Goal: Check status

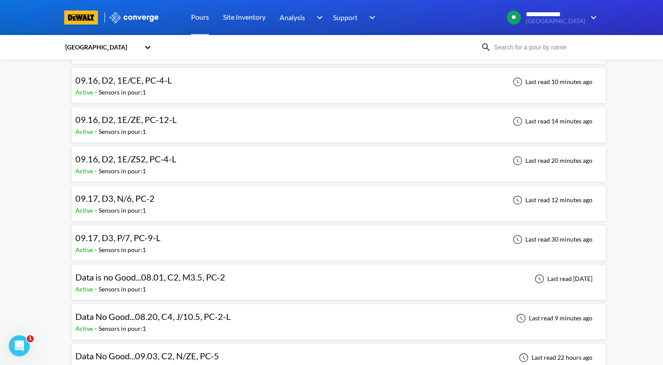
scroll to position [657, 0]
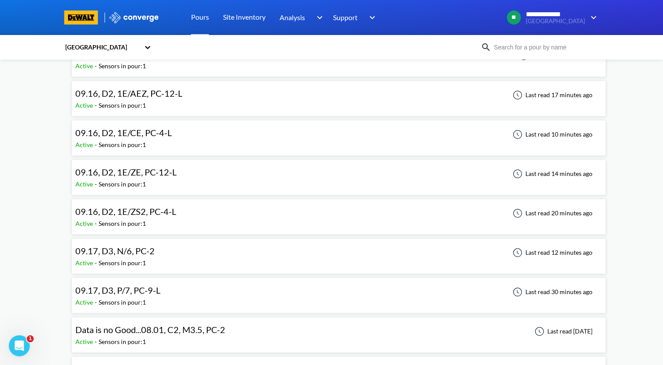
click at [233, 173] on div "09.16, D2, 1E/ZE, PC-12-L Active - Sensors in pour: 1 Last read 14 minutes ago" at bounding box center [338, 177] width 527 height 28
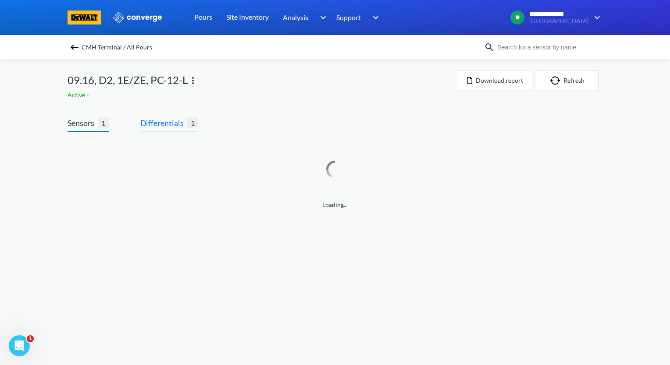
click at [181, 122] on span "Differentials" at bounding box center [163, 123] width 47 height 12
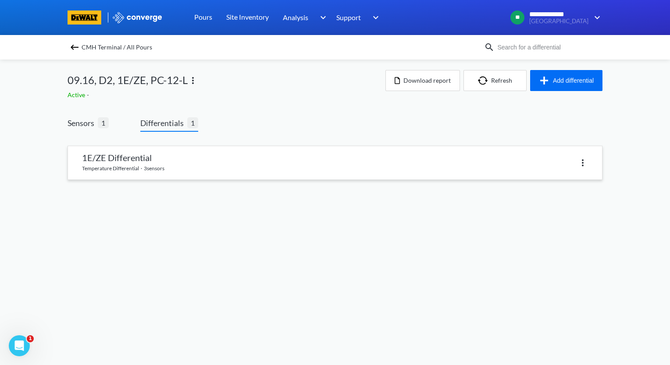
click at [170, 170] on link at bounding box center [335, 162] width 534 height 33
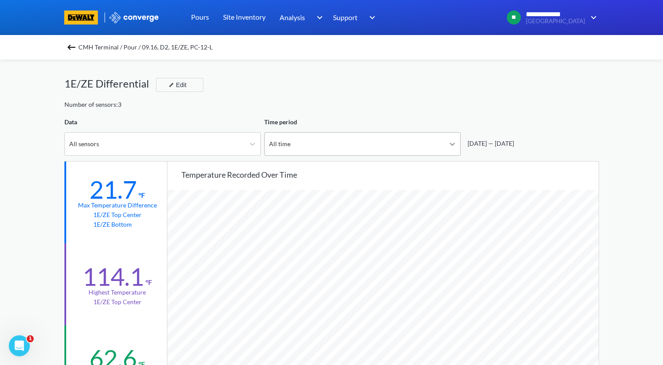
click at [454, 146] on icon at bounding box center [452, 144] width 9 height 9
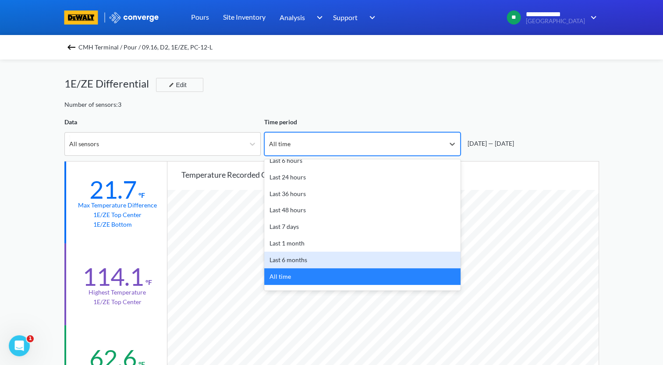
scroll to position [39, 0]
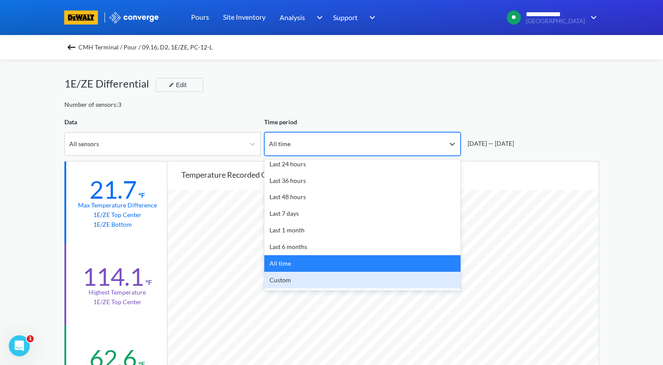
click at [375, 280] on div "Custom" at bounding box center [362, 280] width 196 height 17
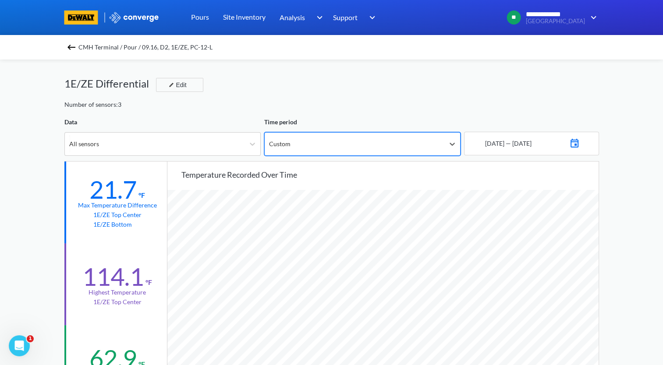
scroll to position [734, 663]
click at [580, 147] on img at bounding box center [574, 142] width 11 height 12
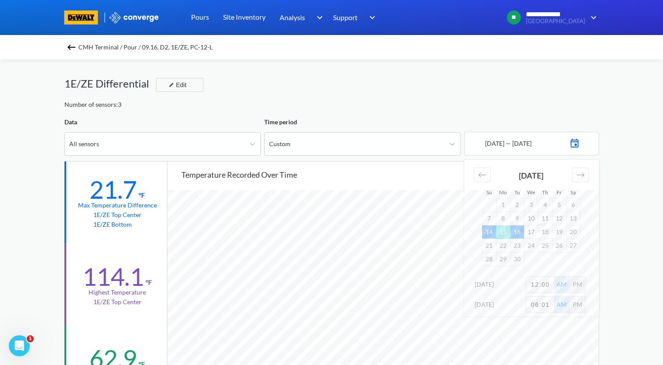
click at [520, 234] on td "16" at bounding box center [517, 232] width 14 height 14
click at [561, 246] on td "26" at bounding box center [559, 246] width 14 height 14
drag, startPoint x: 551, startPoint y: 285, endPoint x: 525, endPoint y: 289, distance: 27.1
click at [525, 289] on div "16th Sep 2025 12:00 AM PM" at bounding box center [531, 287] width 135 height 20
type input "1"
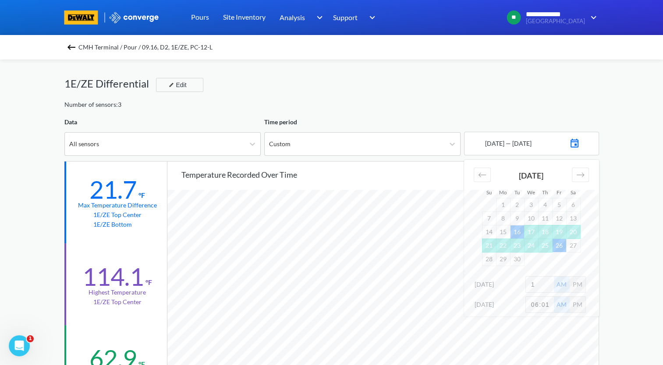
click at [640, 316] on div "**********" at bounding box center [331, 367] width 663 height 734
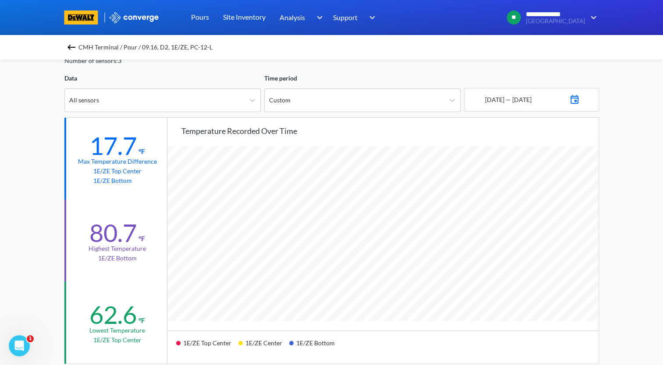
scroll to position [0, 0]
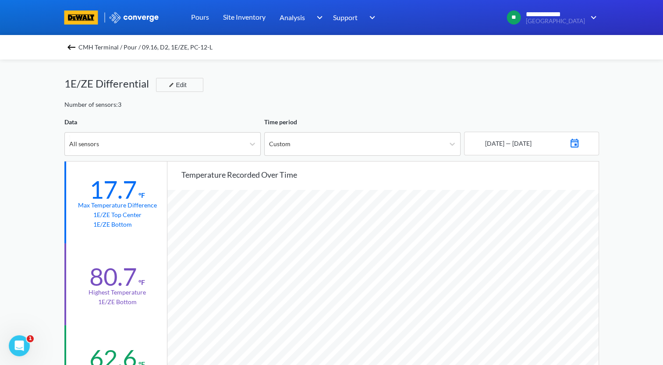
click at [71, 44] on img at bounding box center [71, 47] width 11 height 11
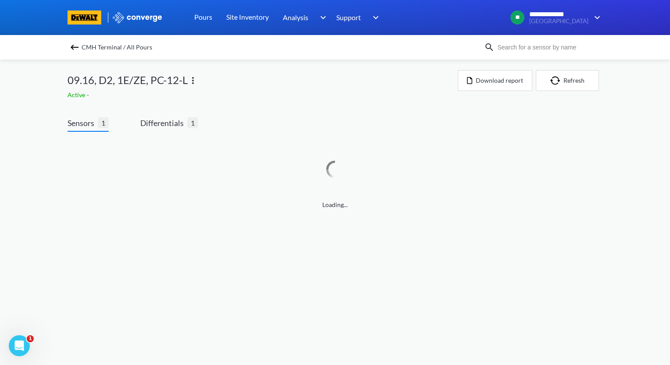
click at [73, 46] on img at bounding box center [74, 47] width 11 height 11
